Goal: Task Accomplishment & Management: Manage account settings

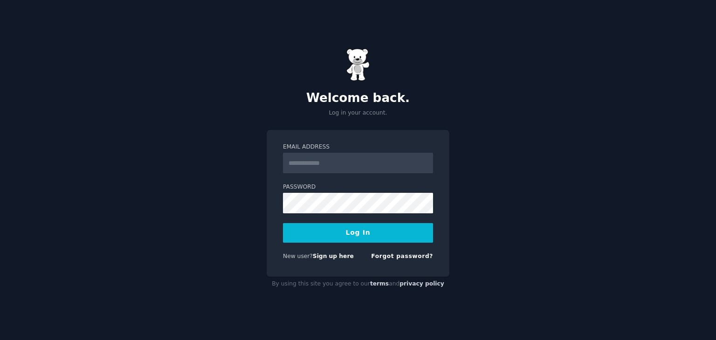
click at [334, 166] on input "Email Address" at bounding box center [358, 163] width 150 height 21
type input "**********"
click at [283, 223] on button "Log In" at bounding box center [358, 233] width 150 height 20
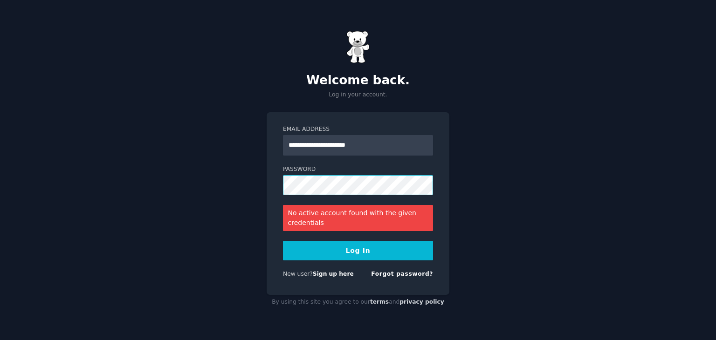
click at [283, 241] on button "Log In" at bounding box center [358, 251] width 150 height 20
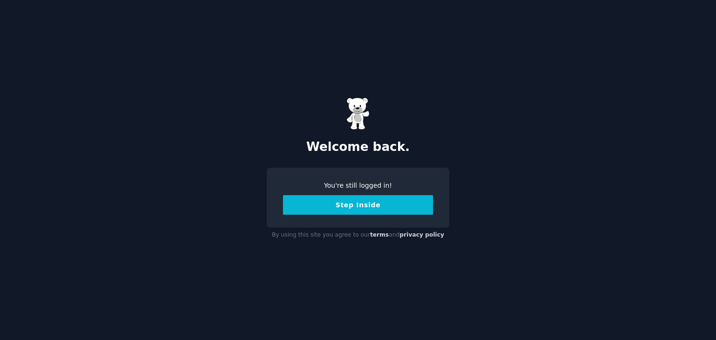
click at [362, 204] on button "Step Inside" at bounding box center [358, 205] width 150 height 20
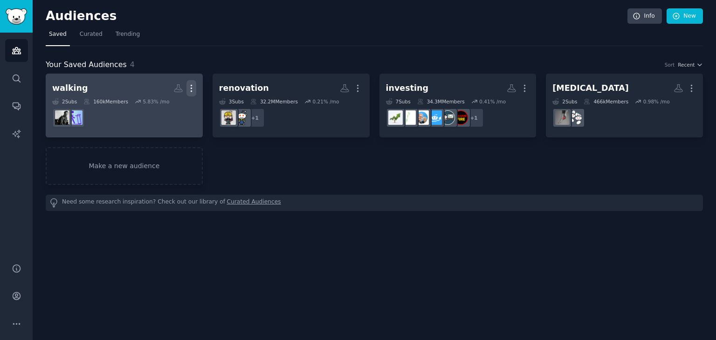
click at [188, 88] on icon "button" at bounding box center [191, 88] width 10 height 10
click at [166, 110] on p "Delete" at bounding box center [165, 108] width 21 height 10
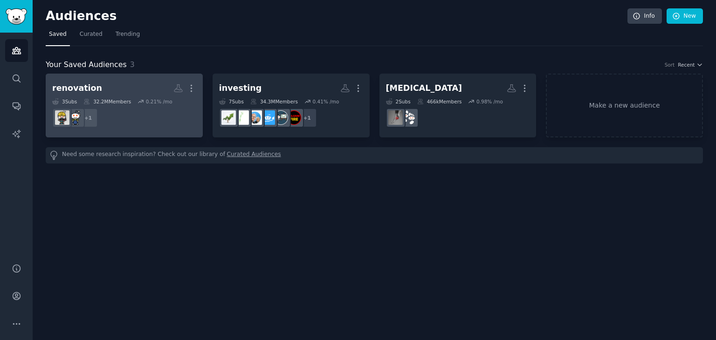
click at [197, 88] on link "renovation More 3 Sub s 32.2M Members 0.21 % /mo + 1" at bounding box center [124, 106] width 157 height 64
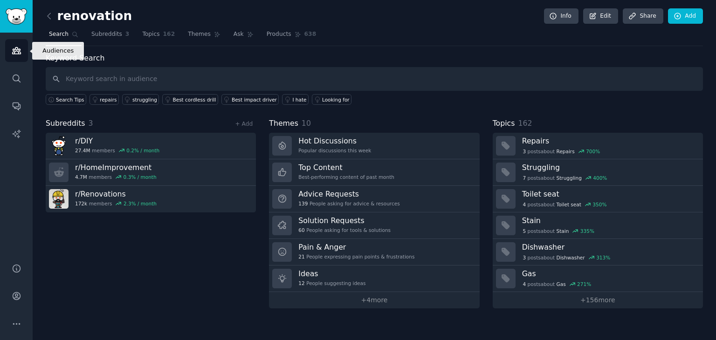
click at [15, 55] on icon "Sidebar" at bounding box center [17, 51] width 10 height 10
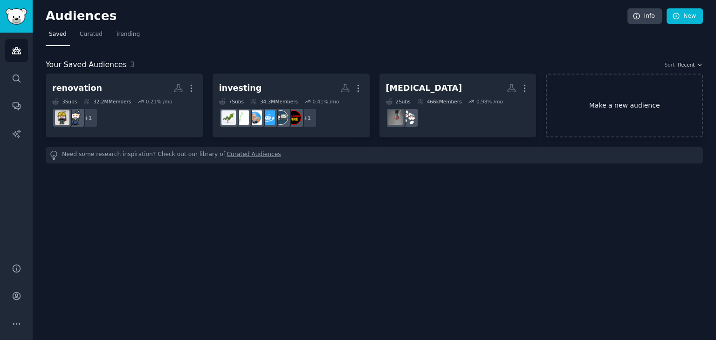
click at [647, 103] on link "Make a new audience" at bounding box center [624, 106] width 157 height 64
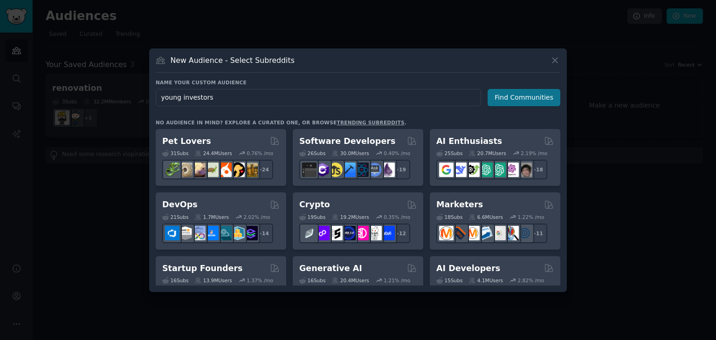
type input "young investors"
click at [503, 96] on button "Find Communities" at bounding box center [524, 97] width 73 height 17
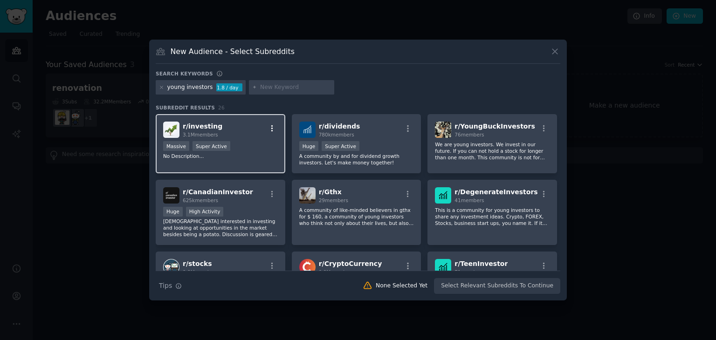
click at [270, 131] on icon "button" at bounding box center [272, 128] width 8 height 8
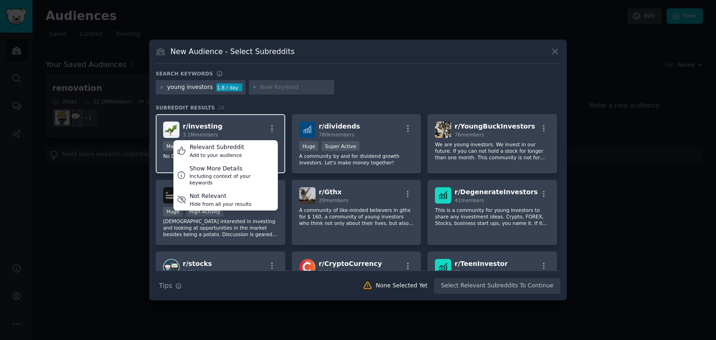
click at [248, 131] on div "r/ investing 3.1M members Relevant Subreddit Add to your audience Show More Det…" at bounding box center [220, 130] width 115 height 16
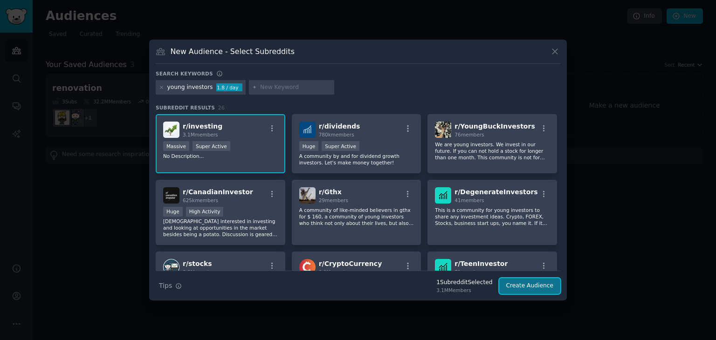
click at [523, 286] on button "Create Audience" at bounding box center [530, 286] width 62 height 16
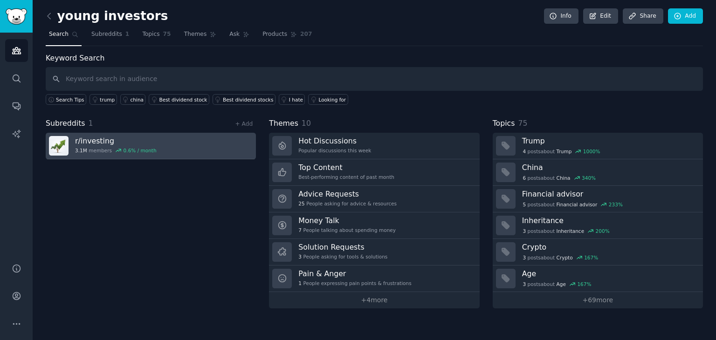
click at [125, 141] on h3 "r/ investing" at bounding box center [116, 141] width 82 height 10
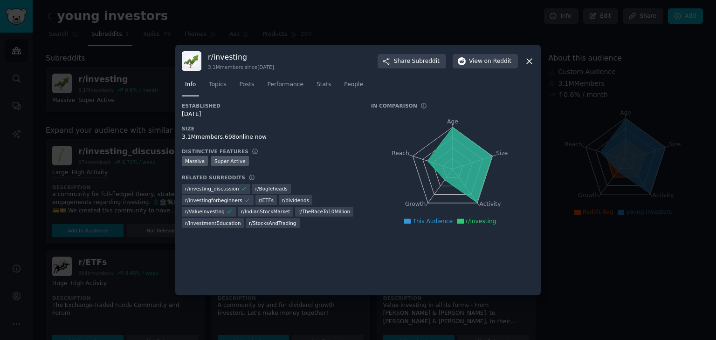
click at [453, 145] on icon at bounding box center [460, 165] width 65 height 75
click at [430, 221] on span "This Audience" at bounding box center [433, 221] width 40 height 7
click at [344, 84] on span "People" at bounding box center [353, 85] width 19 height 8
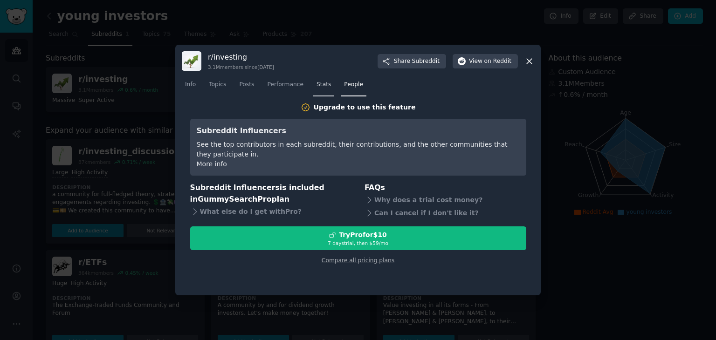
click at [317, 86] on span "Stats" at bounding box center [324, 85] width 14 height 8
click at [273, 87] on span "Performance" at bounding box center [285, 85] width 36 height 8
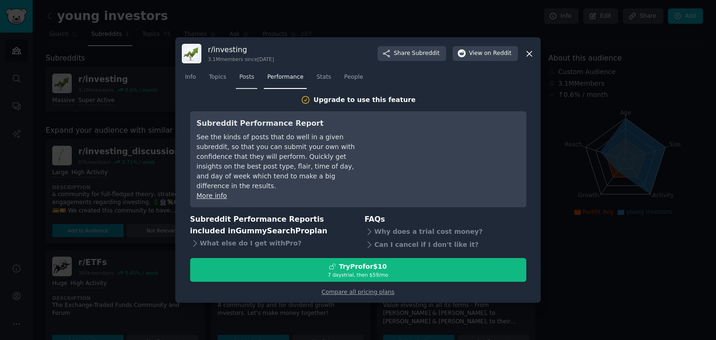
click at [236, 86] on link "Posts" at bounding box center [246, 79] width 21 height 19
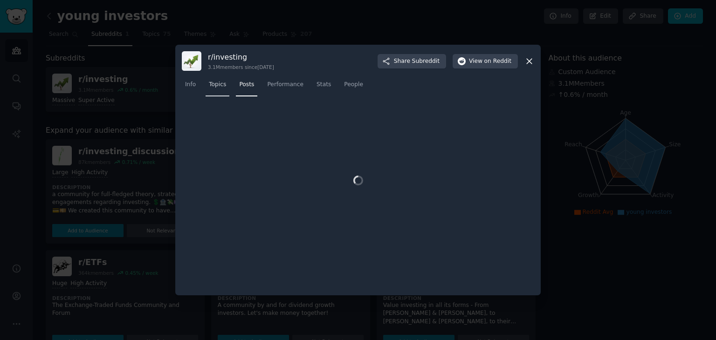
click at [214, 86] on span "Topics" at bounding box center [217, 85] width 17 height 8
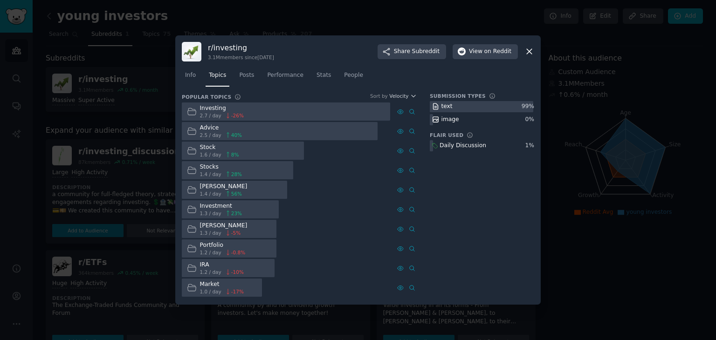
click at [529, 52] on icon at bounding box center [529, 51] width 5 height 5
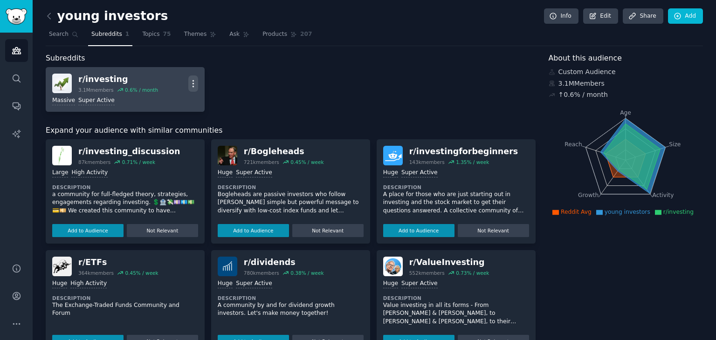
click at [193, 84] on icon "button" at bounding box center [193, 84] width 10 height 10
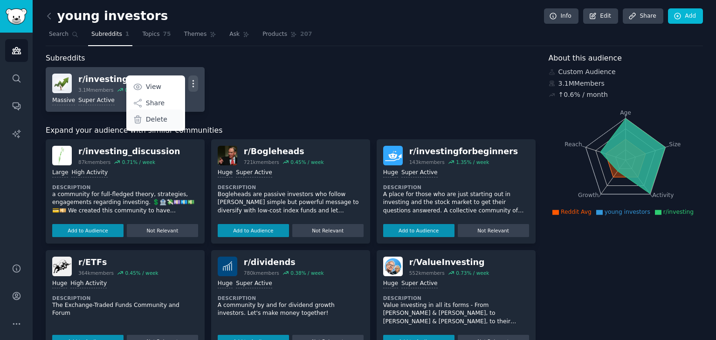
click at [158, 118] on p "Delete" at bounding box center [156, 120] width 21 height 10
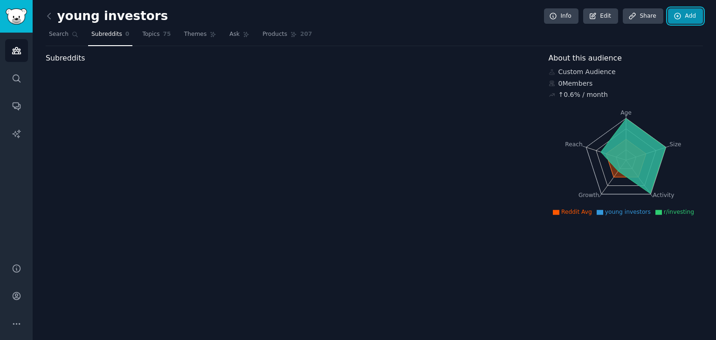
click at [681, 15] on icon at bounding box center [678, 16] width 8 height 8
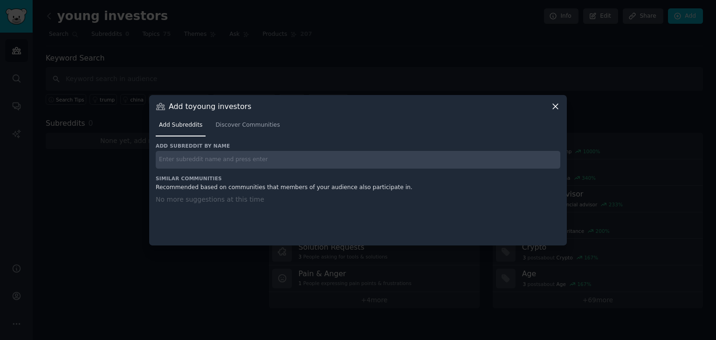
click at [300, 163] on input "text" at bounding box center [358, 160] width 405 height 18
type input "investing for beginner"
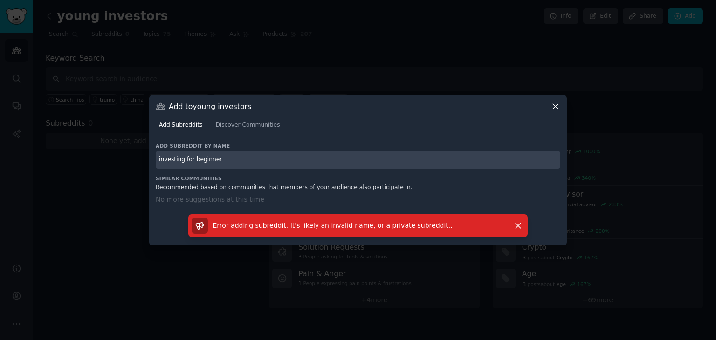
click at [554, 104] on icon at bounding box center [556, 107] width 10 height 10
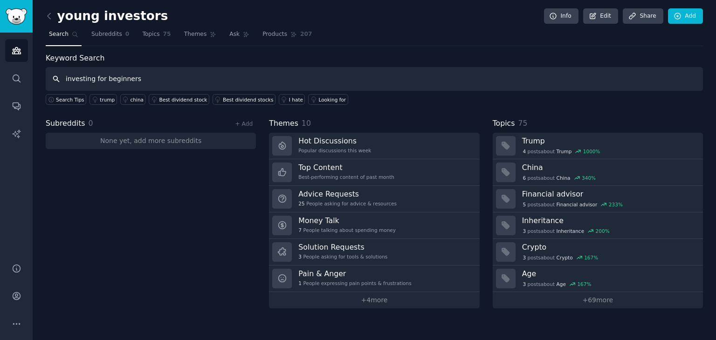
type input "investing for beginners"
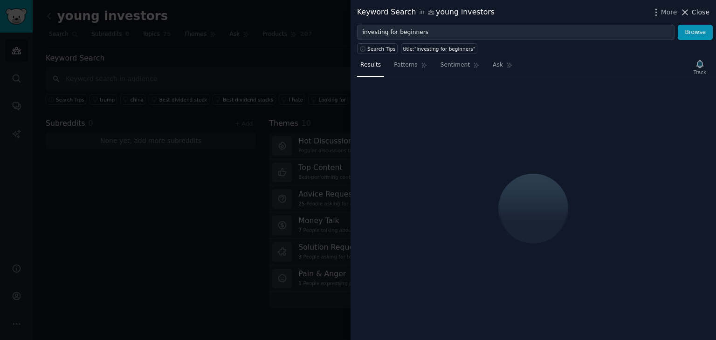
click at [702, 12] on span "Close" at bounding box center [701, 12] width 18 height 10
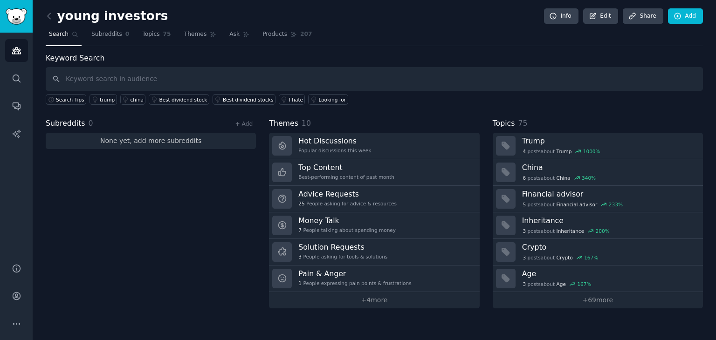
click at [108, 138] on link "None yet, add more subreddits" at bounding box center [151, 141] width 210 height 16
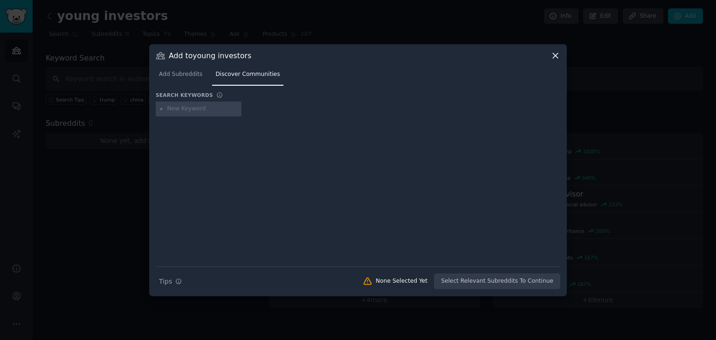
click at [205, 109] on input "text" at bounding box center [202, 109] width 71 height 8
type input "investing for beginners"
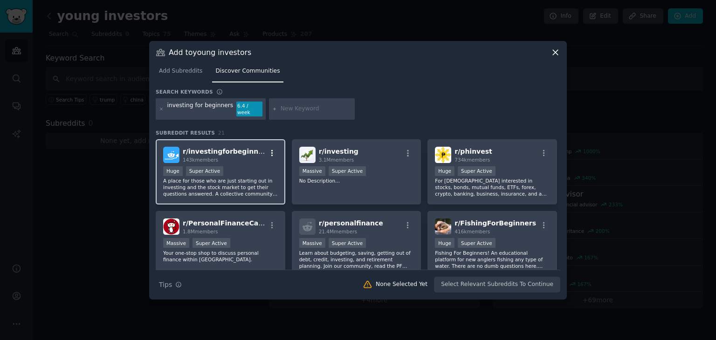
click at [269, 150] on icon "button" at bounding box center [272, 153] width 8 height 8
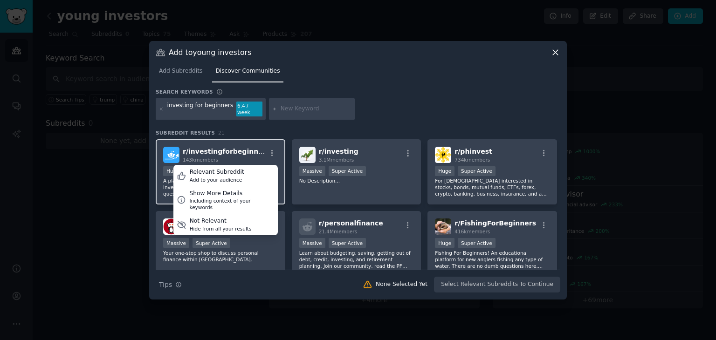
click at [255, 152] on div "r/ investingforbeginners 143k members Relevant Subreddit Add to your audience S…" at bounding box center [220, 155] width 115 height 16
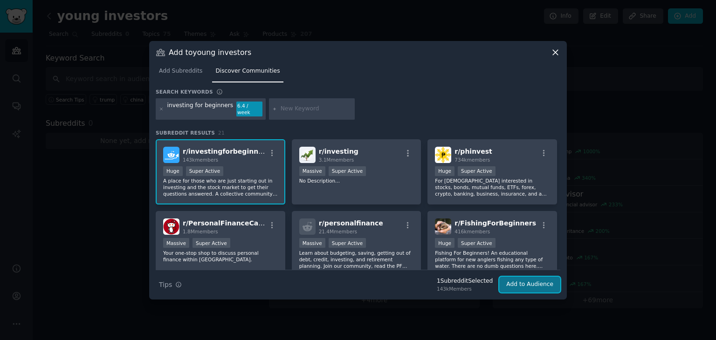
click at [533, 280] on button "Add to Audience" at bounding box center [529, 285] width 61 height 16
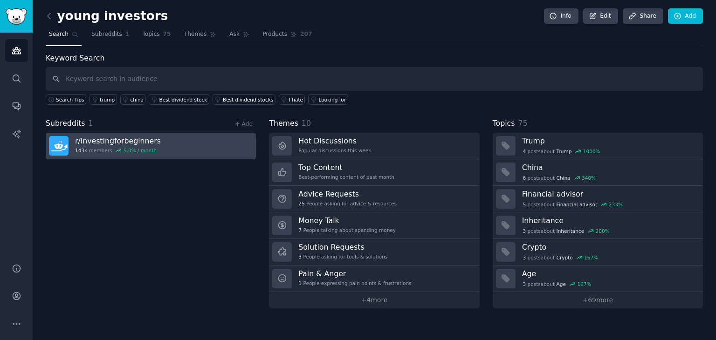
click at [168, 150] on link "r/ investingforbeginners 143k members 5.0 % / month" at bounding box center [151, 146] width 210 height 27
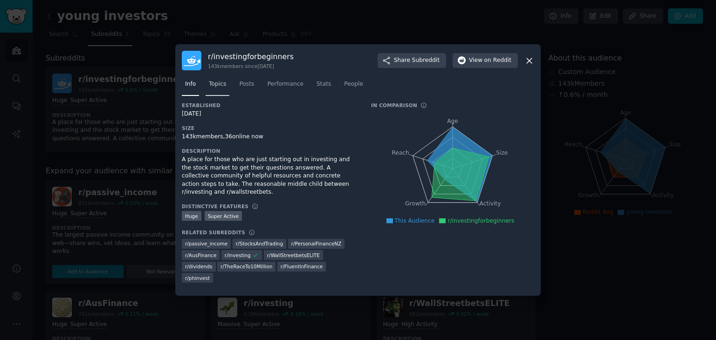
click at [221, 83] on span "Topics" at bounding box center [217, 84] width 17 height 8
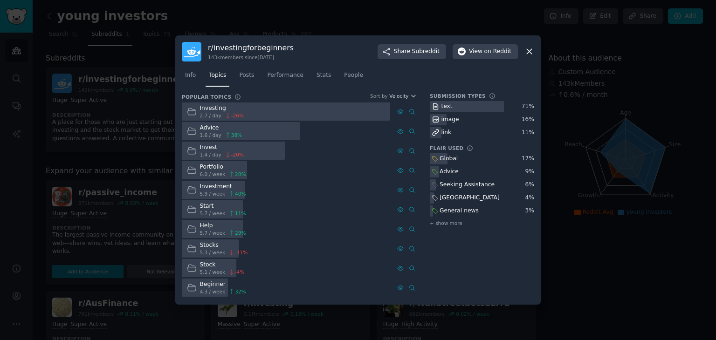
click at [527, 51] on icon at bounding box center [530, 52] width 10 height 10
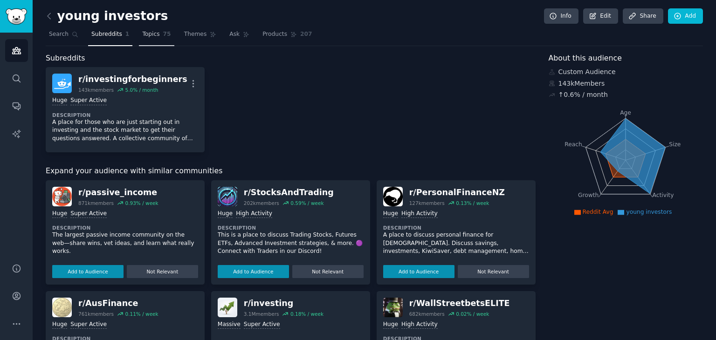
click at [151, 38] on span "Topics" at bounding box center [150, 34] width 17 height 8
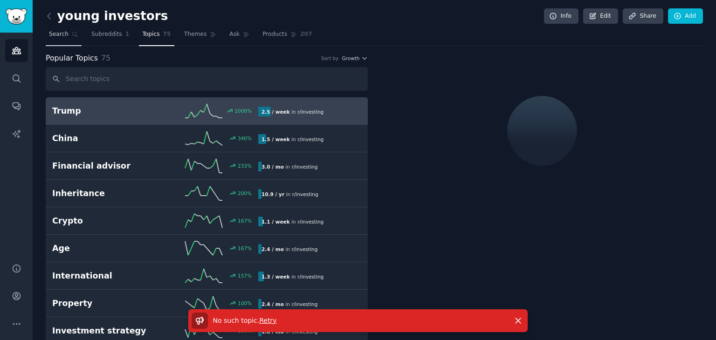
click at [61, 34] on span "Search" at bounding box center [59, 34] width 20 height 8
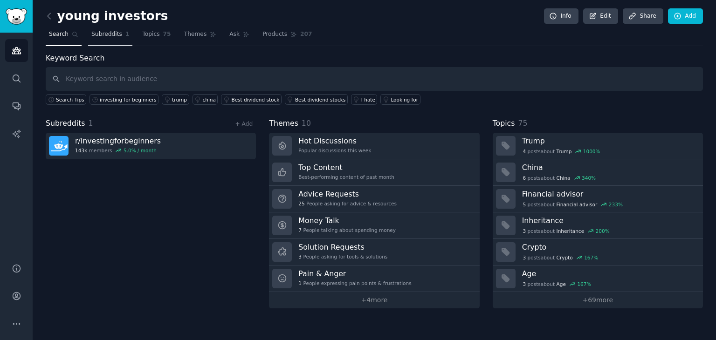
click at [91, 34] on span "Subreddits" at bounding box center [106, 34] width 31 height 8
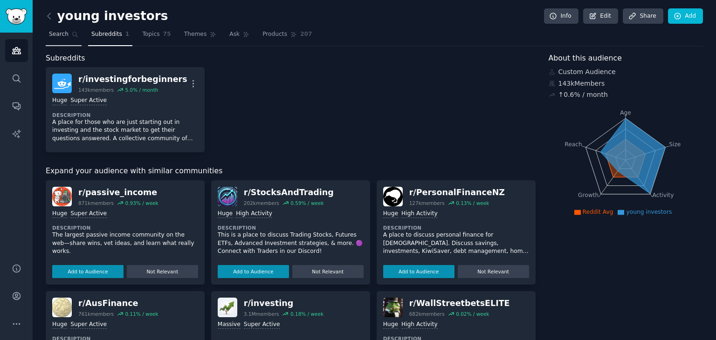
click at [58, 35] on span "Search" at bounding box center [59, 34] width 20 height 8
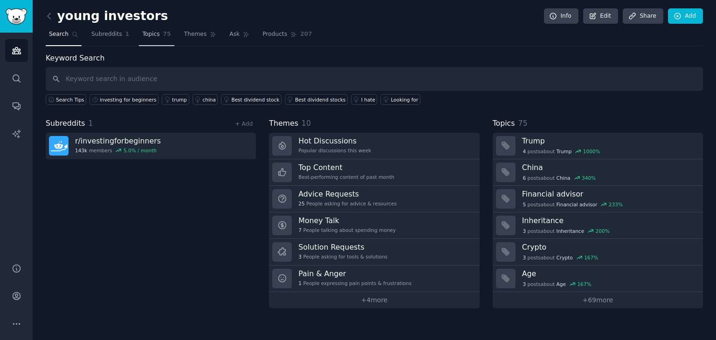
click at [148, 32] on span "Topics" at bounding box center [150, 34] width 17 height 8
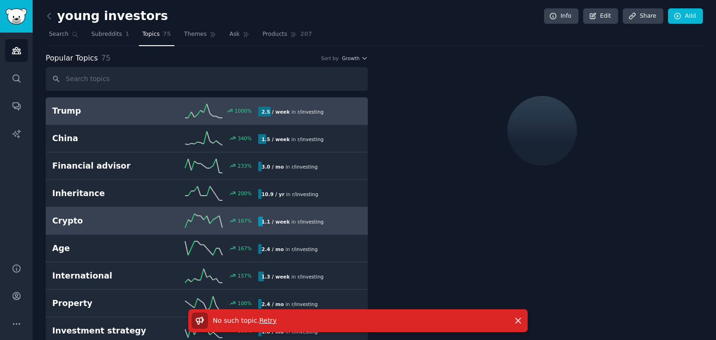
click at [138, 218] on h2 "Crypto" at bounding box center [103, 221] width 103 height 12
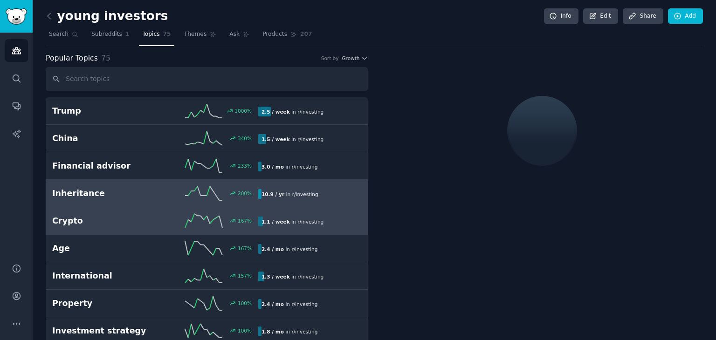
click at [149, 193] on h2 "Inheritance" at bounding box center [103, 194] width 103 height 12
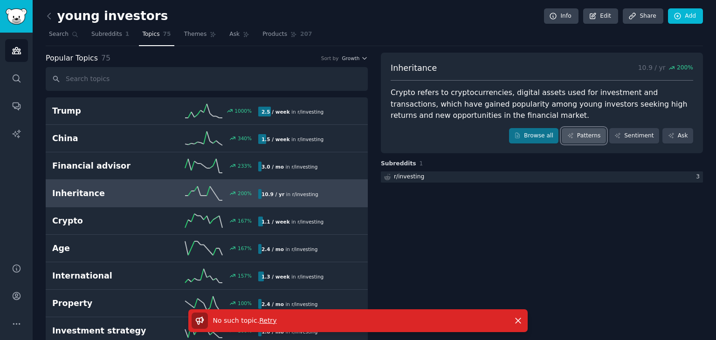
click at [582, 133] on link "Patterns" at bounding box center [584, 136] width 44 height 16
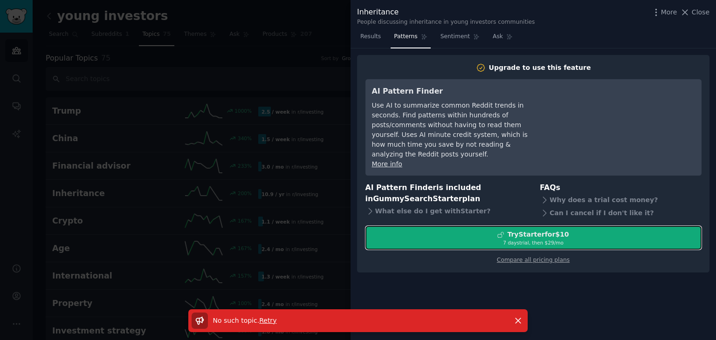
click at [520, 230] on div "Try Starter for $10" at bounding box center [538, 235] width 62 height 10
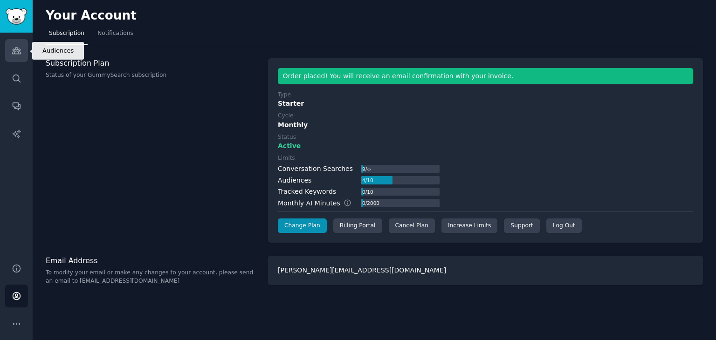
click at [19, 49] on icon "Sidebar" at bounding box center [16, 51] width 8 height 7
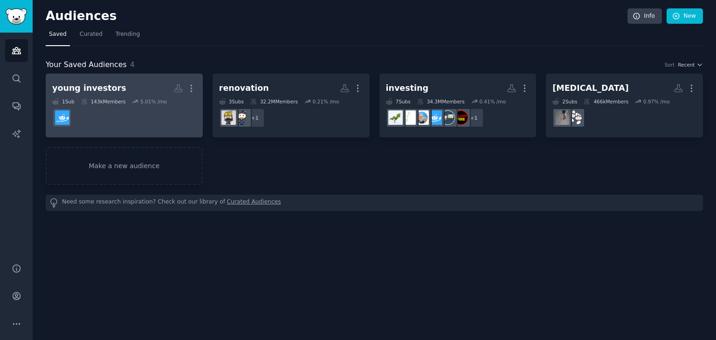
click at [167, 127] on dd at bounding box center [124, 118] width 144 height 26
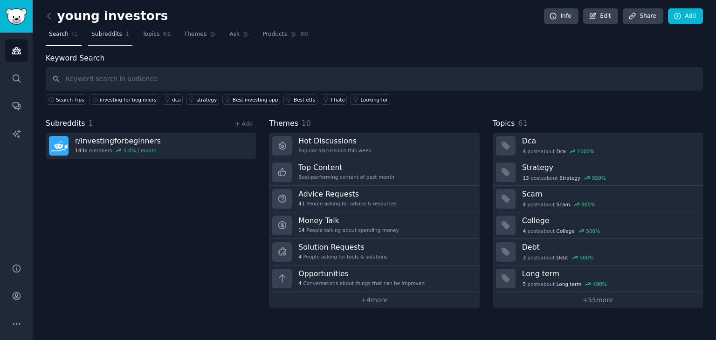
click at [99, 38] on link "Subreddits 1" at bounding box center [110, 36] width 44 height 19
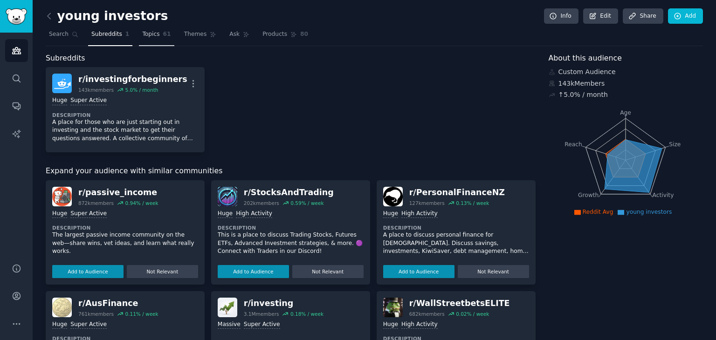
click at [152, 38] on span "Topics" at bounding box center [150, 34] width 17 height 8
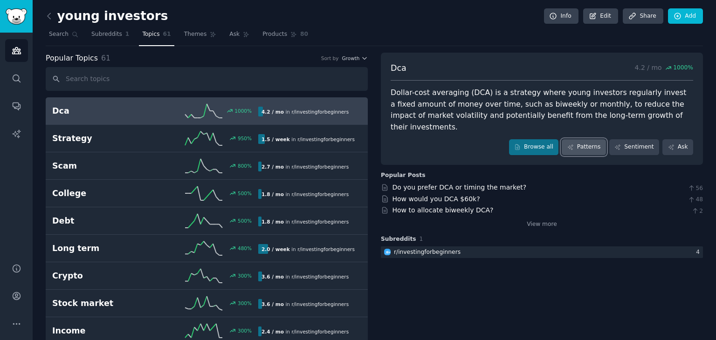
click at [594, 139] on link "Patterns" at bounding box center [584, 147] width 44 height 16
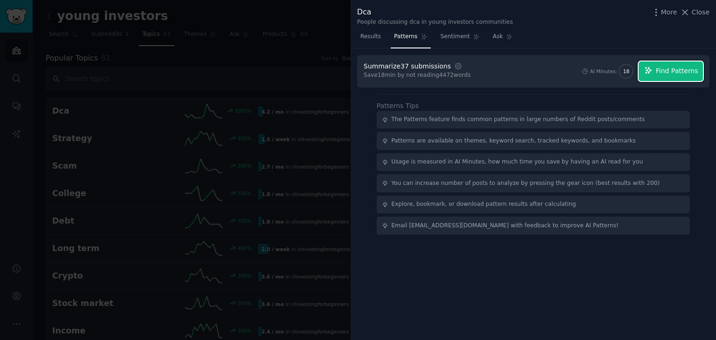
click at [666, 68] on span "Find Patterns" at bounding box center [677, 71] width 42 height 10
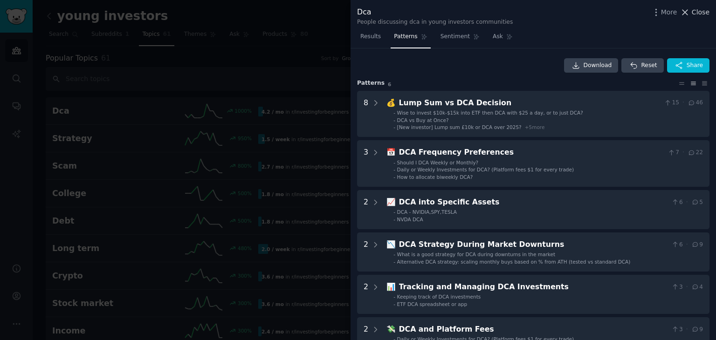
click at [705, 15] on span "Close" at bounding box center [701, 12] width 18 height 10
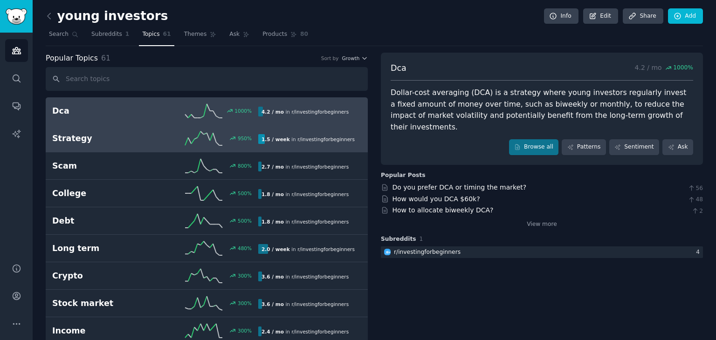
click at [144, 142] on h2 "Strategy" at bounding box center [103, 139] width 103 height 12
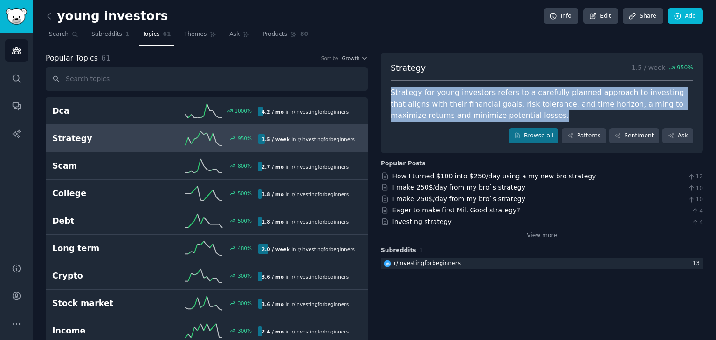
drag, startPoint x: 492, startPoint y: 121, endPoint x: 384, endPoint y: 97, distance: 110.8
click at [384, 97] on div "Strategy 1.5 / week 950 % Strategy for young investors refers to a carefully pl…" at bounding box center [542, 103] width 322 height 101
click at [422, 100] on div "Strategy for young investors refers to a carefully planned approach to investin…" at bounding box center [542, 104] width 303 height 35
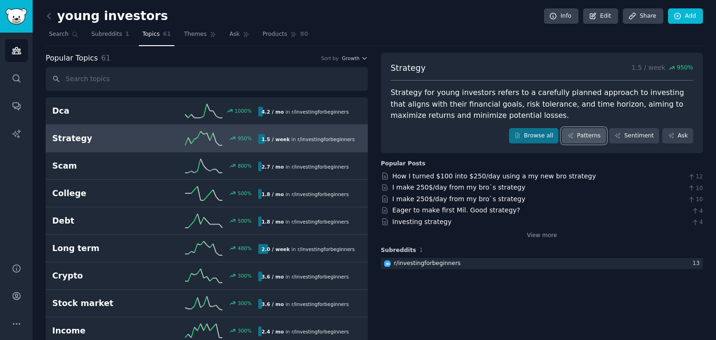
click at [586, 133] on link "Patterns" at bounding box center [584, 136] width 44 height 16
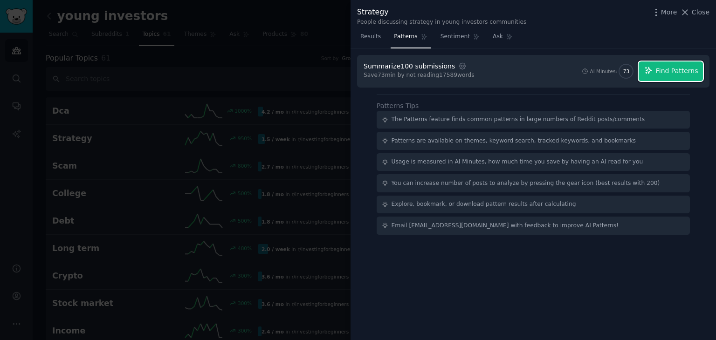
click at [676, 70] on span "Find Patterns" at bounding box center [677, 71] width 42 height 10
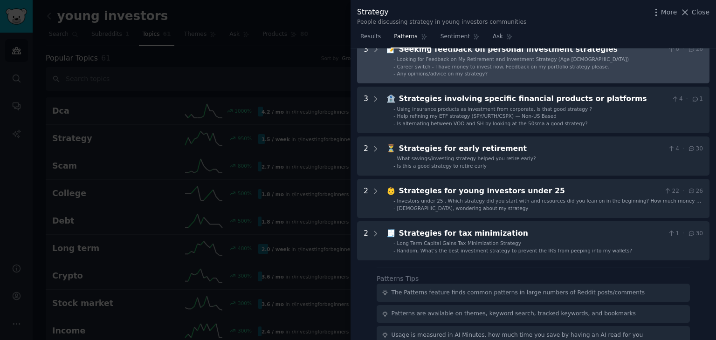
scroll to position [254, 0]
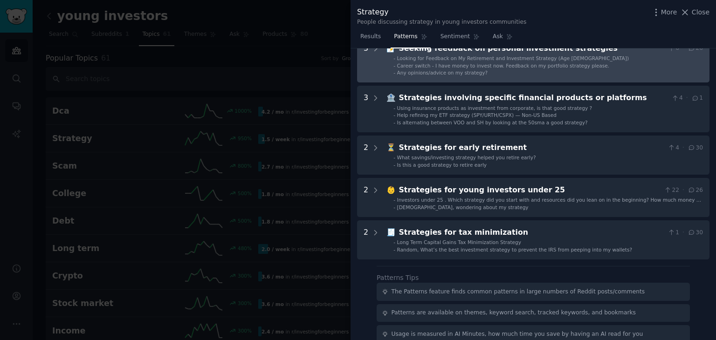
click at [586, 205] on li "- [DEMOGRAPHIC_DATA], wondering about my strategy" at bounding box center [548, 207] width 310 height 7
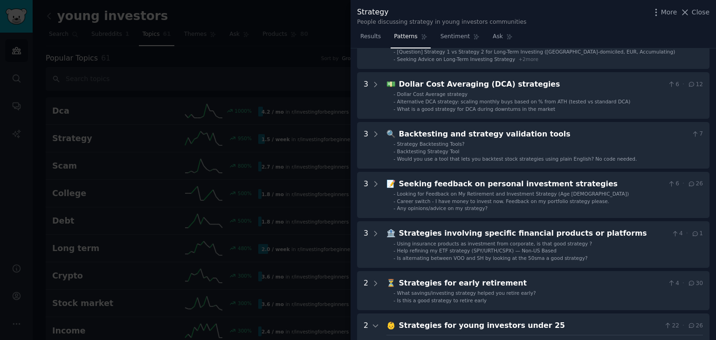
scroll to position [0, 0]
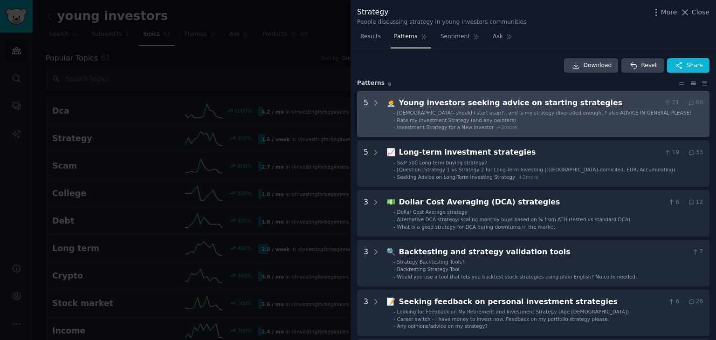
click at [549, 122] on li "- Rate my Investment Strategy (and any pointers)" at bounding box center [548, 120] width 310 height 7
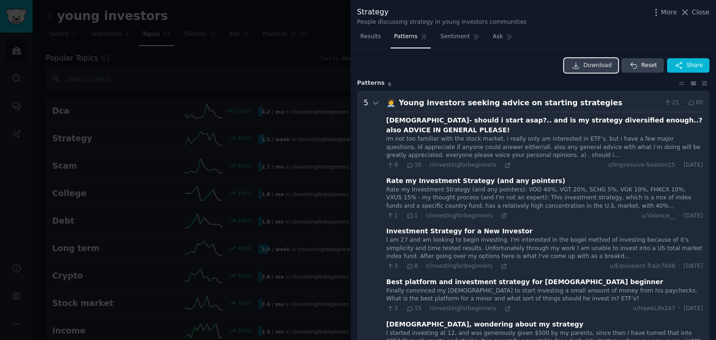
click at [585, 68] on link "Download" at bounding box center [591, 65] width 55 height 15
click at [515, 63] on div "Download Reset Share" at bounding box center [533, 65] width 352 height 15
click at [697, 9] on span "Close" at bounding box center [701, 12] width 18 height 10
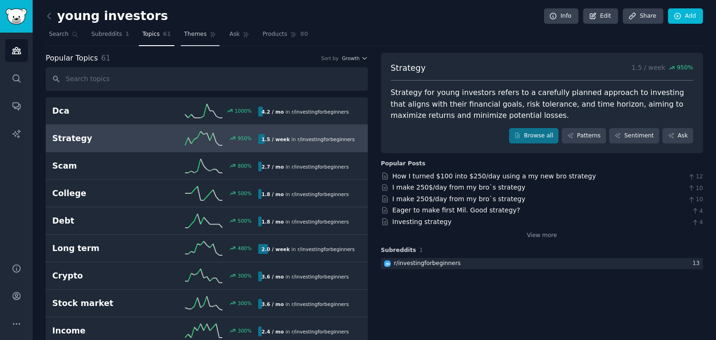
click at [188, 39] on link "Themes" at bounding box center [200, 36] width 39 height 19
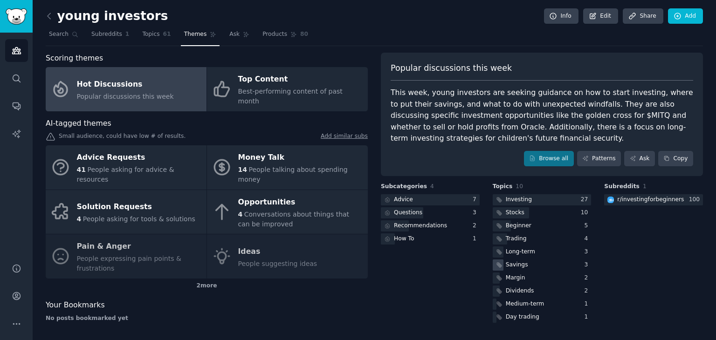
click at [524, 263] on div "Savings" at bounding box center [517, 265] width 22 height 8
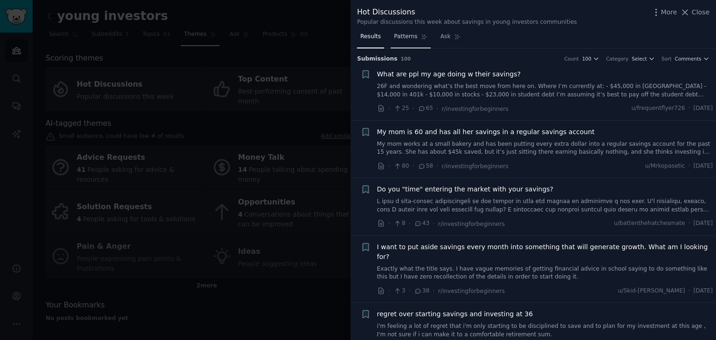
click at [400, 39] on span "Patterns" at bounding box center [405, 37] width 23 height 8
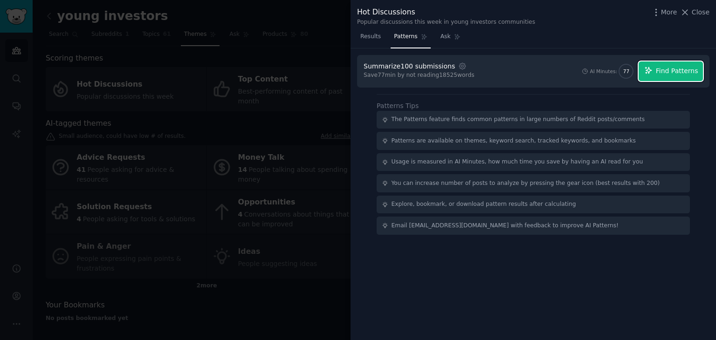
click at [677, 74] on span "Find Patterns" at bounding box center [677, 71] width 42 height 10
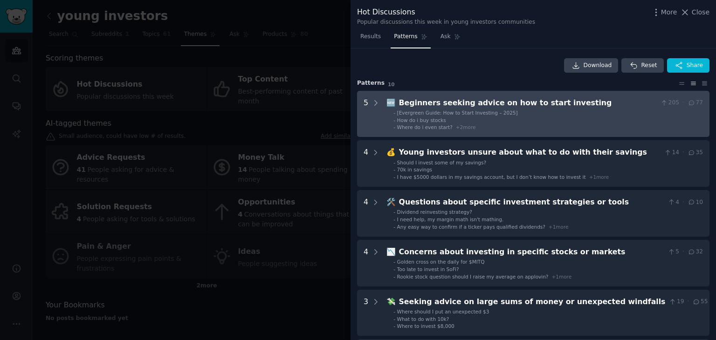
click at [587, 110] on li "- [Evergreen Guide: How to Start Investing – 2025]" at bounding box center [548, 113] width 310 height 7
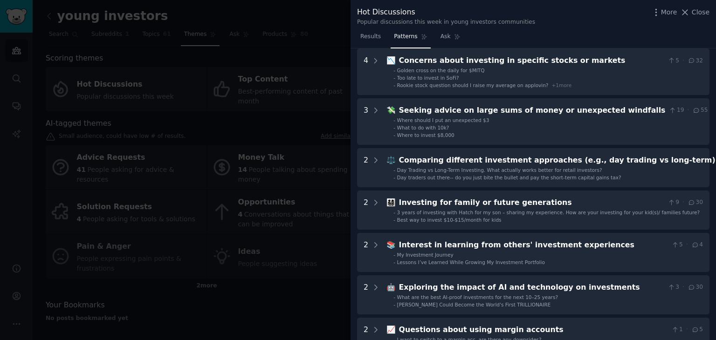
scroll to position [438, 0]
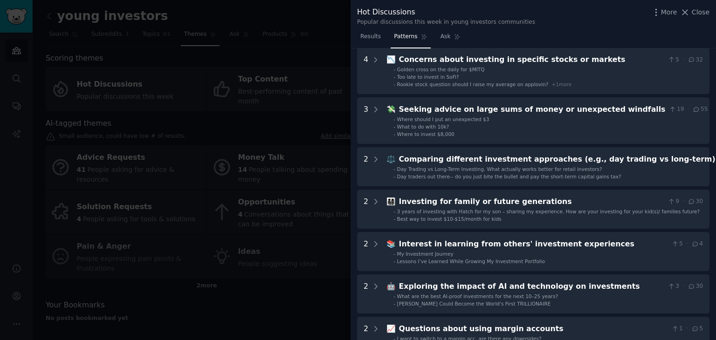
click at [334, 93] on div at bounding box center [358, 170] width 716 height 340
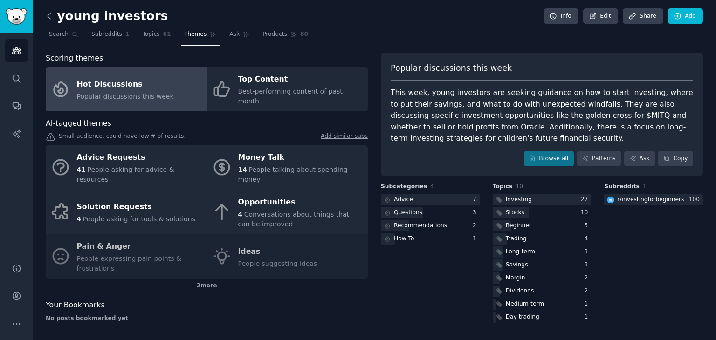
click at [51, 14] on icon at bounding box center [49, 16] width 10 height 10
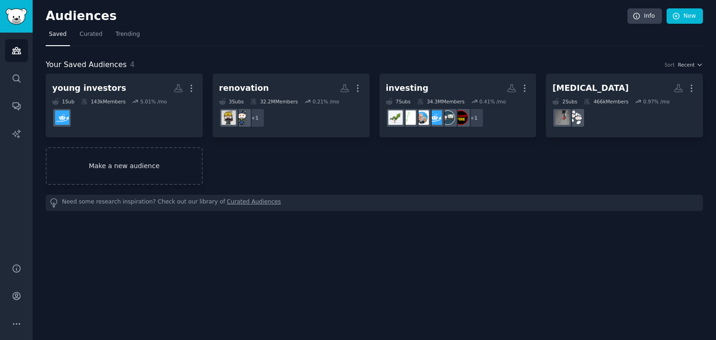
click at [121, 173] on link "Make a new audience" at bounding box center [124, 166] width 157 height 38
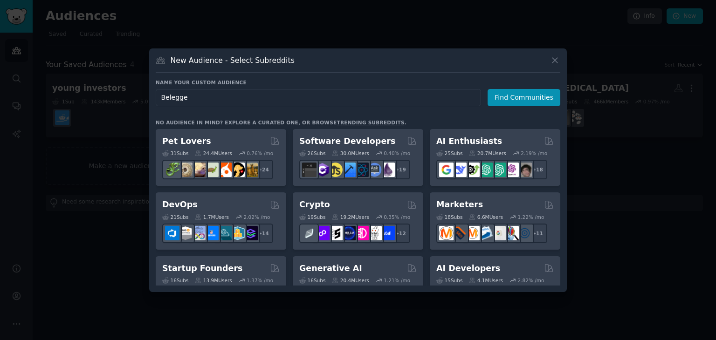
type input "Beleggen"
click button "Find Communities" at bounding box center [524, 97] width 73 height 17
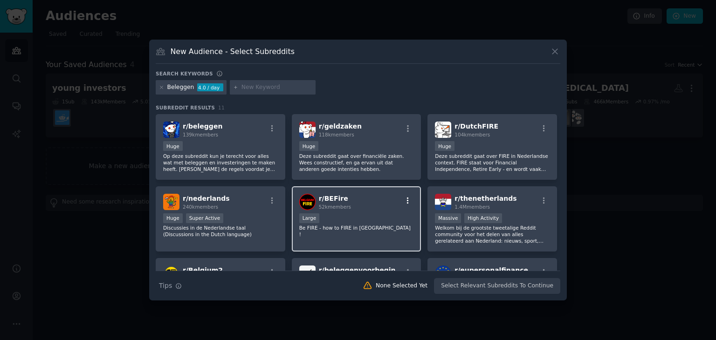
click at [405, 201] on icon "button" at bounding box center [408, 201] width 8 height 8
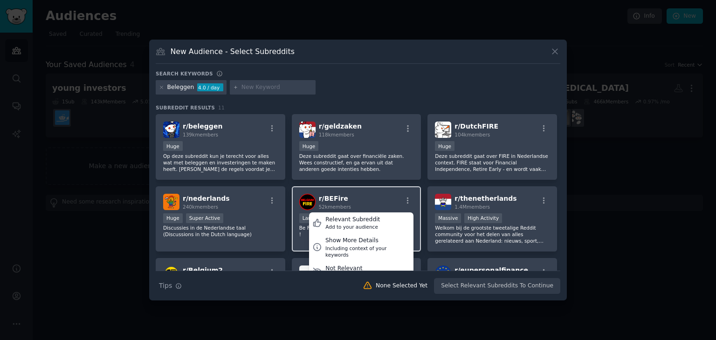
click at [377, 201] on div "r/ BEFire 52k members Relevant Subreddit Add to your audience Show More Details…" at bounding box center [356, 202] width 115 height 16
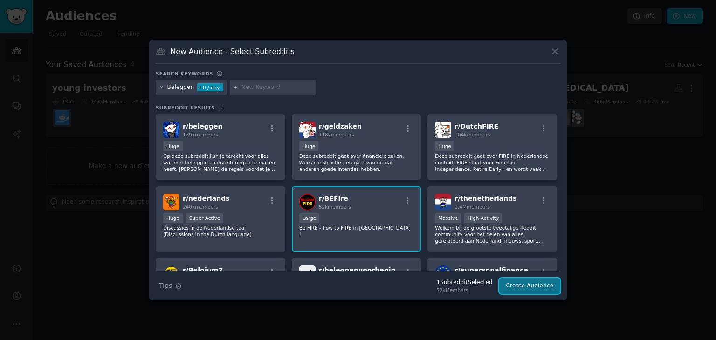
click at [520, 283] on button "Create Audience" at bounding box center [530, 286] width 62 height 16
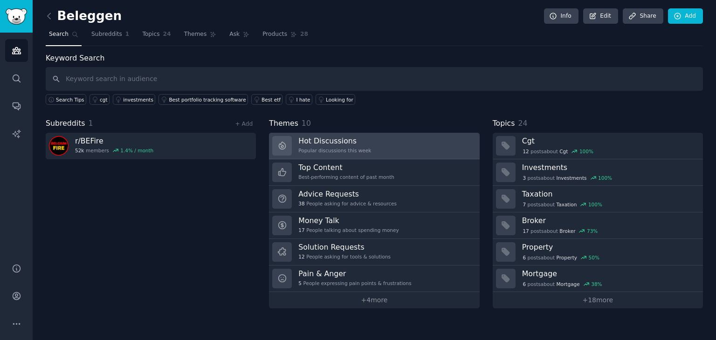
click at [346, 144] on h3 "Hot Discussions" at bounding box center [334, 141] width 73 height 10
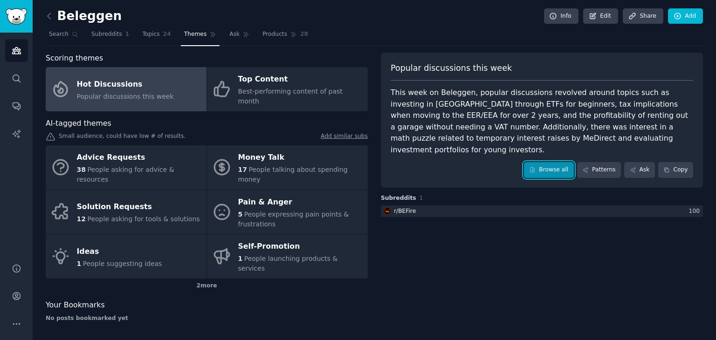
click at [553, 162] on link "Browse all" at bounding box center [549, 170] width 50 height 16
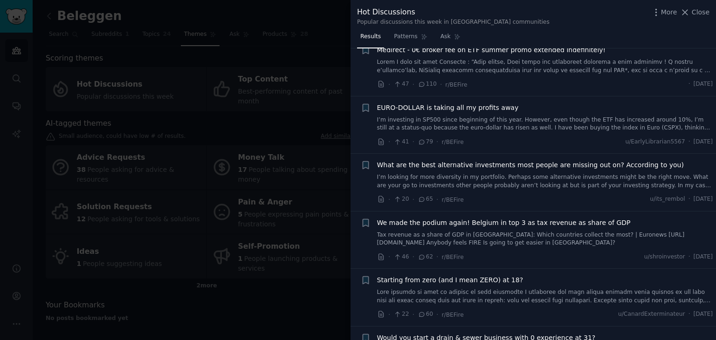
scroll to position [257, 0]
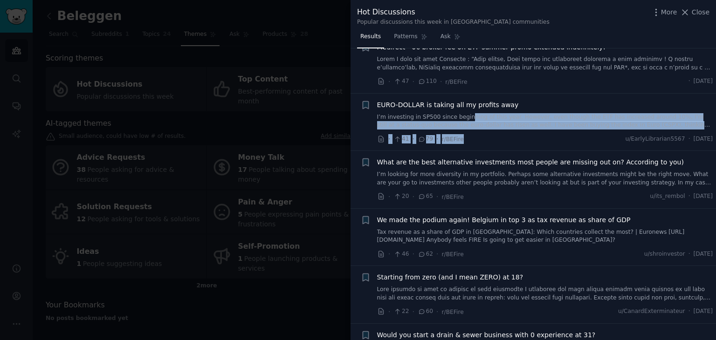
drag, startPoint x: 481, startPoint y: 132, endPoint x: 462, endPoint y: 118, distance: 23.0
click at [462, 118] on div "EURO-DOLLAR is taking all my profits away I’m investing in SP500 since beginnin…" at bounding box center [545, 122] width 336 height 44
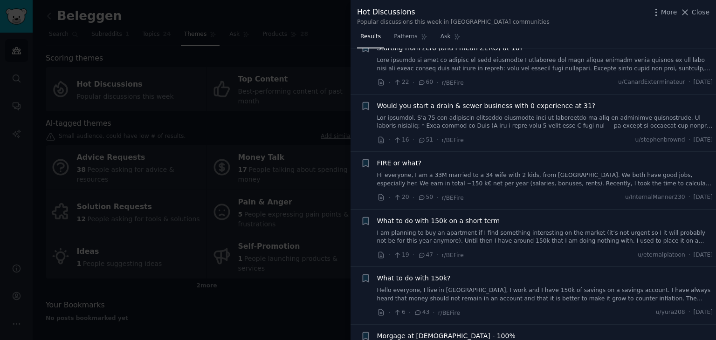
scroll to position [489, 0]
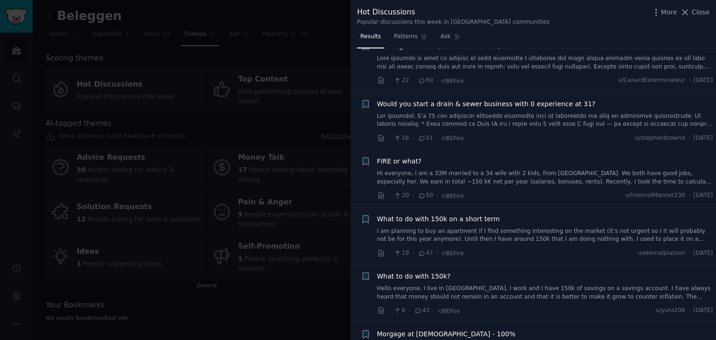
click at [283, 290] on div at bounding box center [358, 170] width 716 height 340
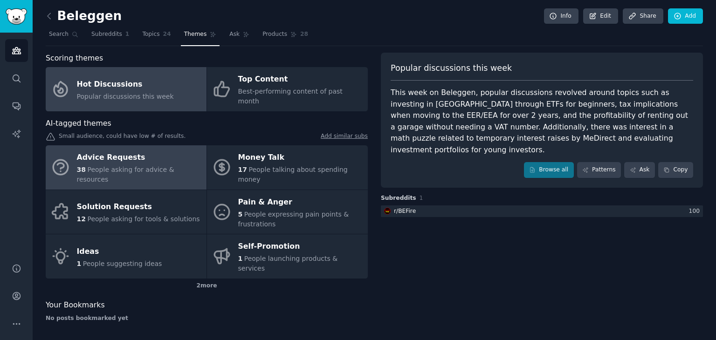
click at [156, 166] on span "People asking for advice & resources" at bounding box center [125, 174] width 97 height 17
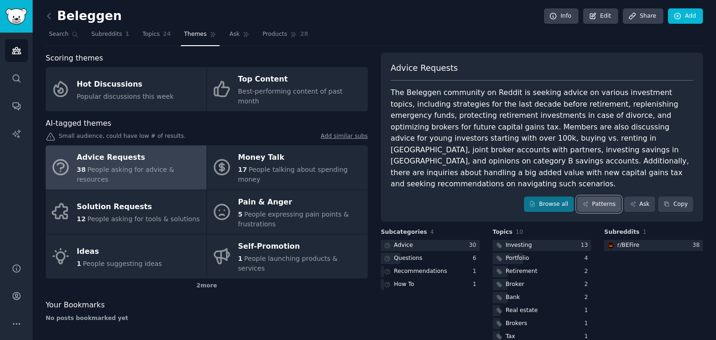
click at [605, 197] on link "Patterns" at bounding box center [599, 205] width 44 height 16
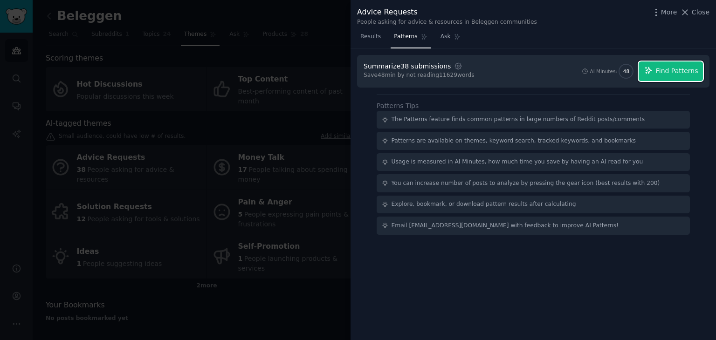
click at [690, 69] on span "Find Patterns" at bounding box center [677, 71] width 42 height 10
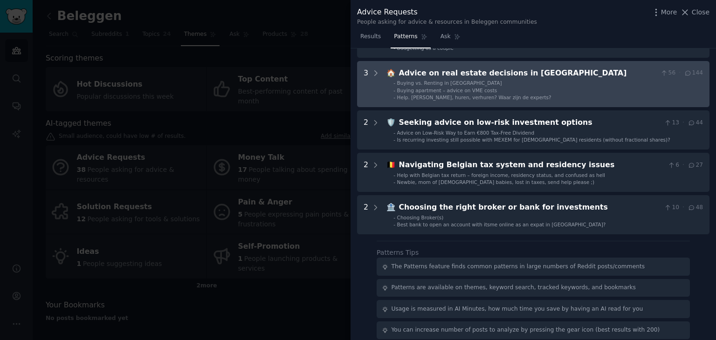
scroll to position [229, 0]
